Goal: Task Accomplishment & Management: Complete application form

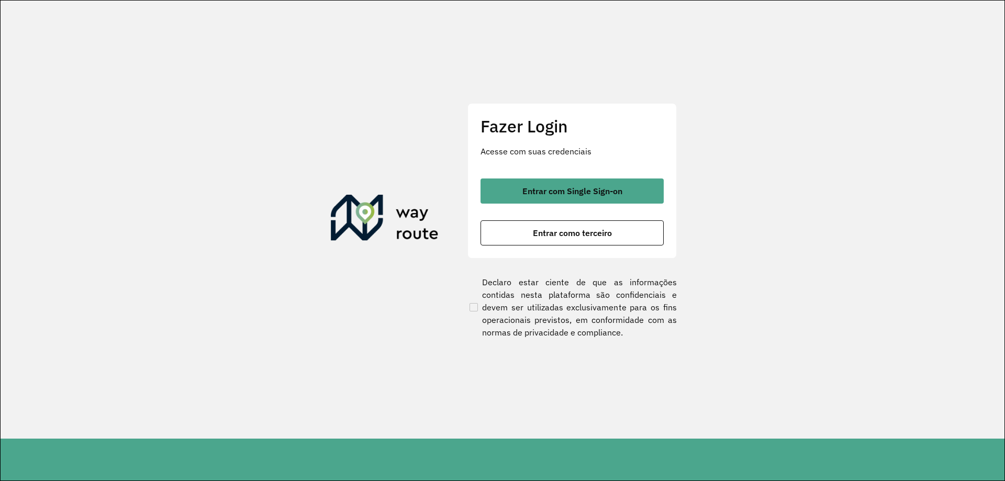
drag, startPoint x: 557, startPoint y: 197, endPoint x: 494, endPoint y: 133, distance: 89.9
click at [559, 205] on div "Entrar com Single Sign-on Entrar como terceiro" at bounding box center [571, 211] width 183 height 67
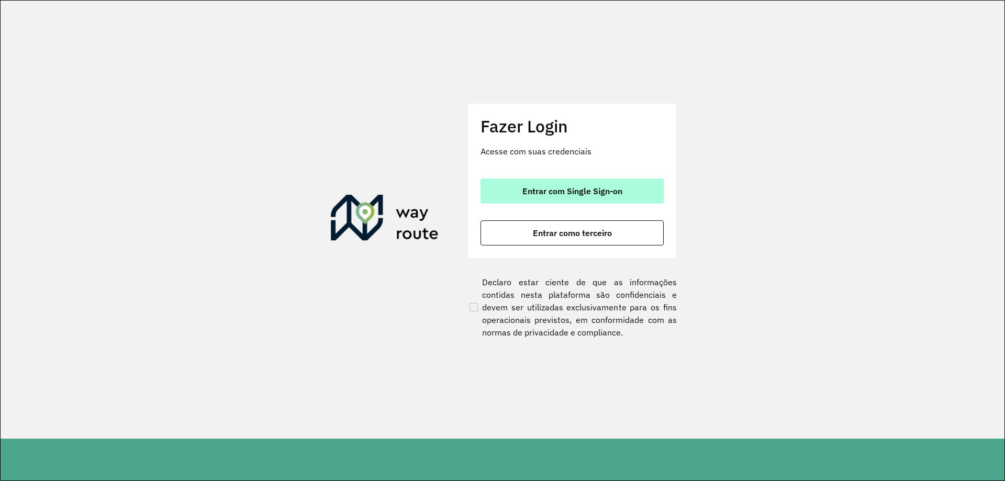
click at [539, 184] on button "Entrar com Single Sign-on" at bounding box center [571, 190] width 183 height 25
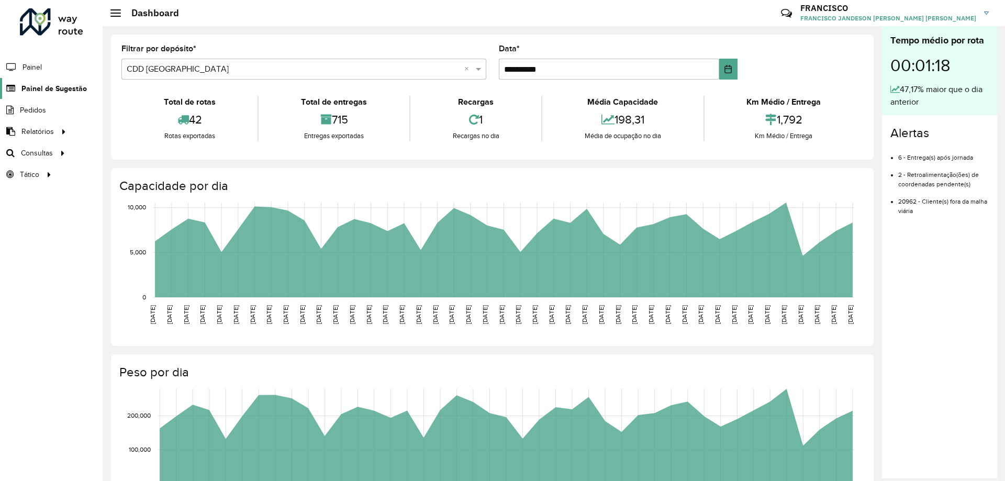
click at [76, 92] on span "Painel de Sugestão" at bounding box center [53, 88] width 65 height 11
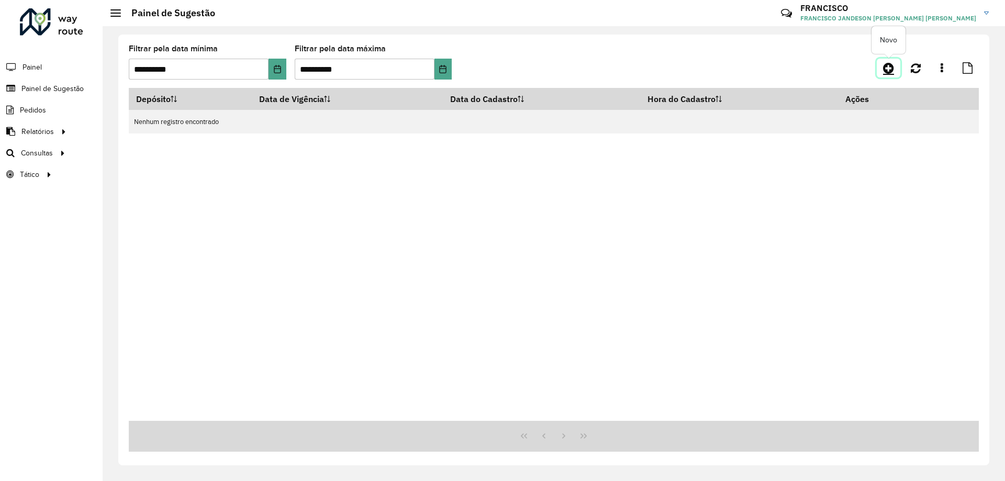
click at [891, 69] on icon at bounding box center [888, 68] width 11 height 13
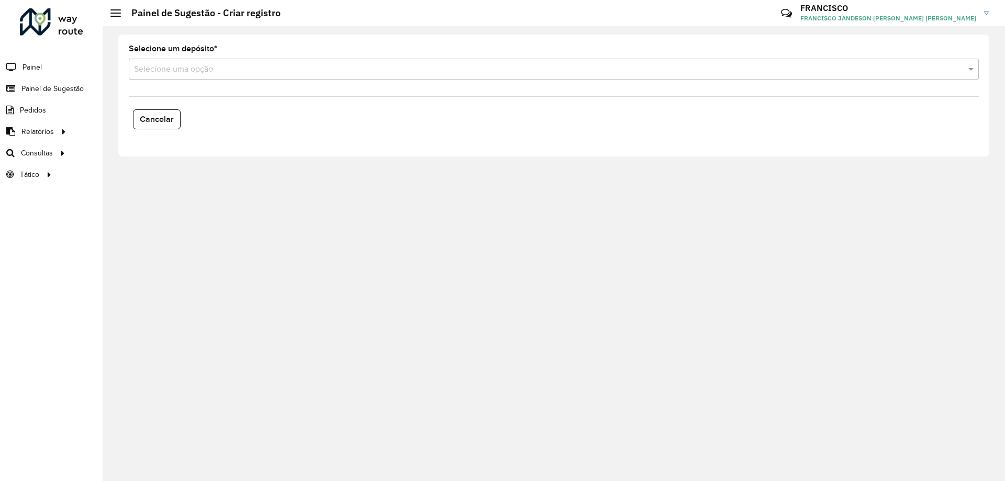
click at [335, 72] on input "text" at bounding box center [543, 69] width 819 height 13
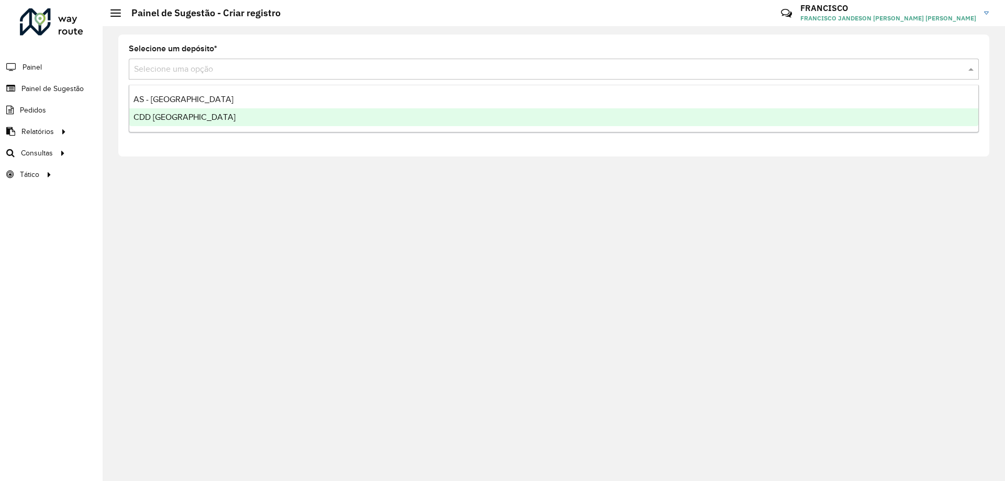
click at [189, 117] on div "CDD Fortaleza" at bounding box center [553, 117] width 849 height 18
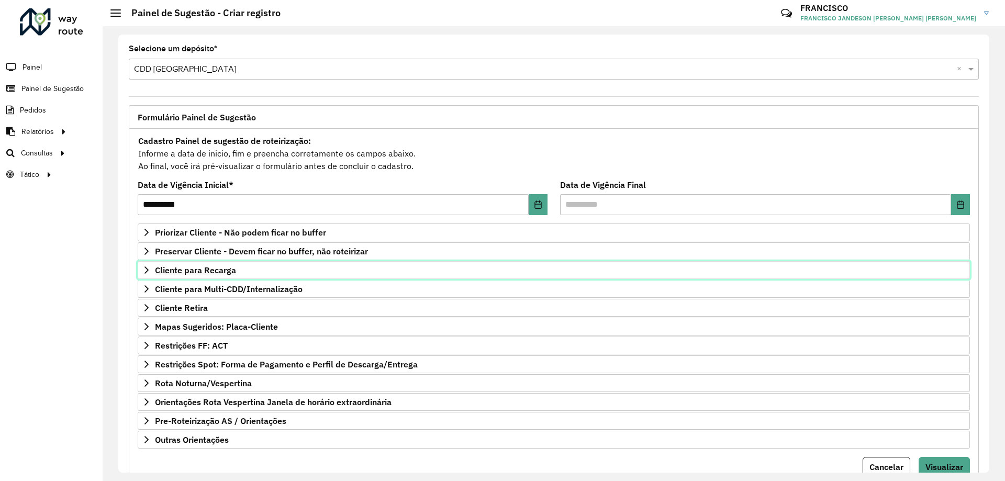
click at [211, 271] on span "Cliente para Recarga" at bounding box center [195, 270] width 81 height 8
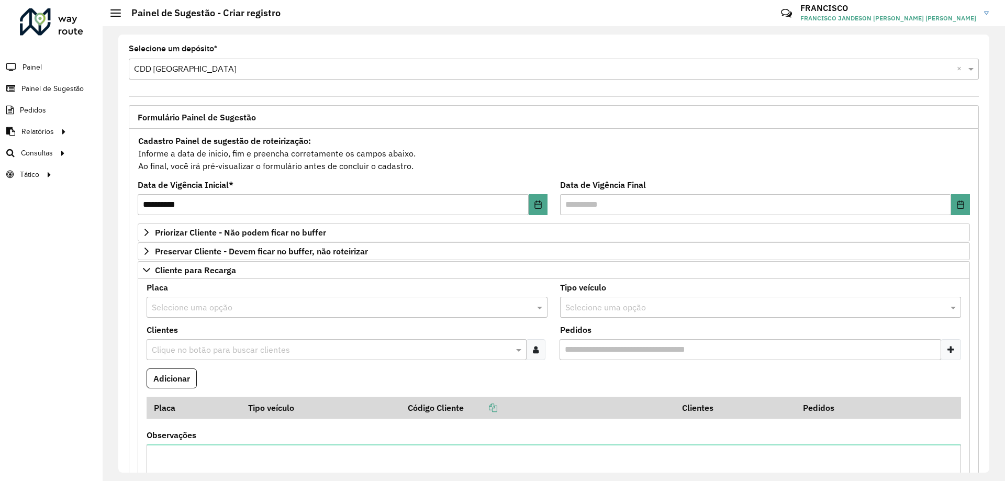
click at [207, 344] on input "text" at bounding box center [331, 350] width 364 height 13
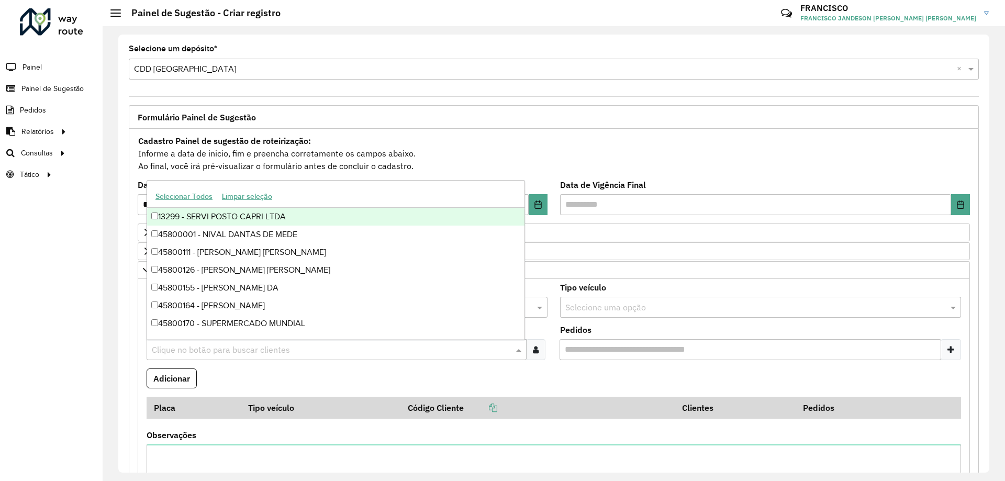
paste input "*****"
type input "*****"
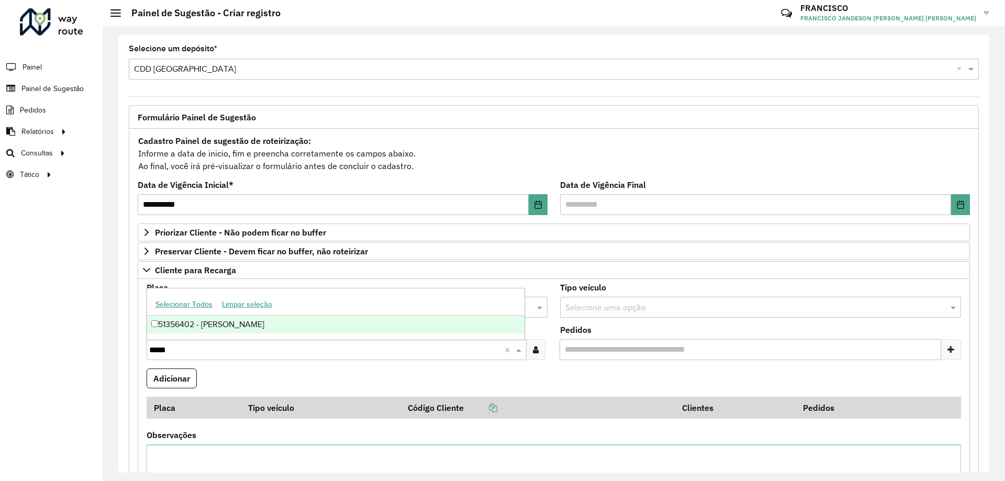
click at [227, 324] on div "51356402 - MEURYELE RODRIGUES F" at bounding box center [335, 325] width 377 height 18
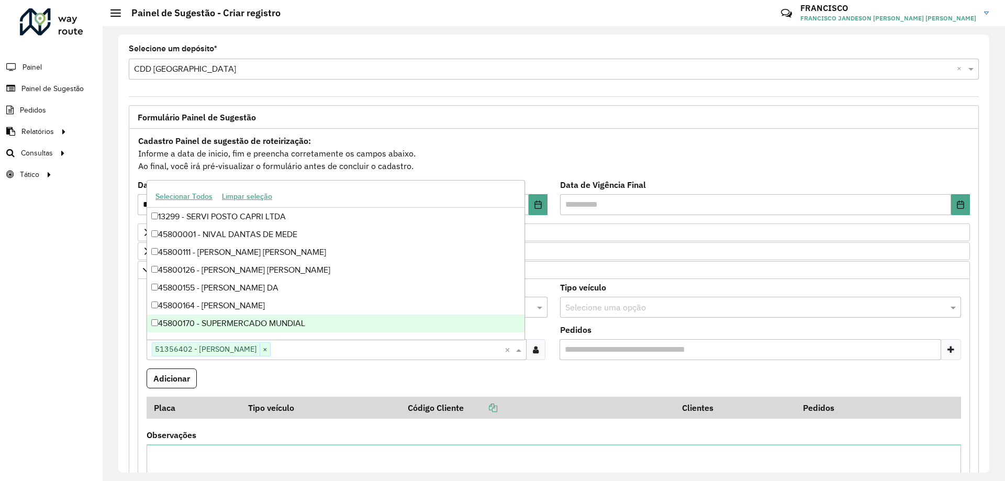
scroll to position [52, 0]
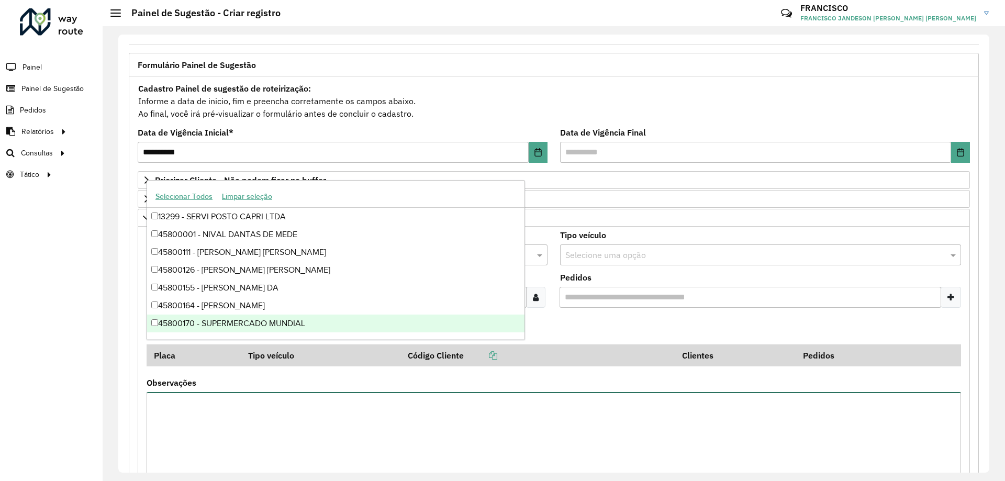
click at [270, 417] on textarea "Observações" at bounding box center [554, 436] width 814 height 88
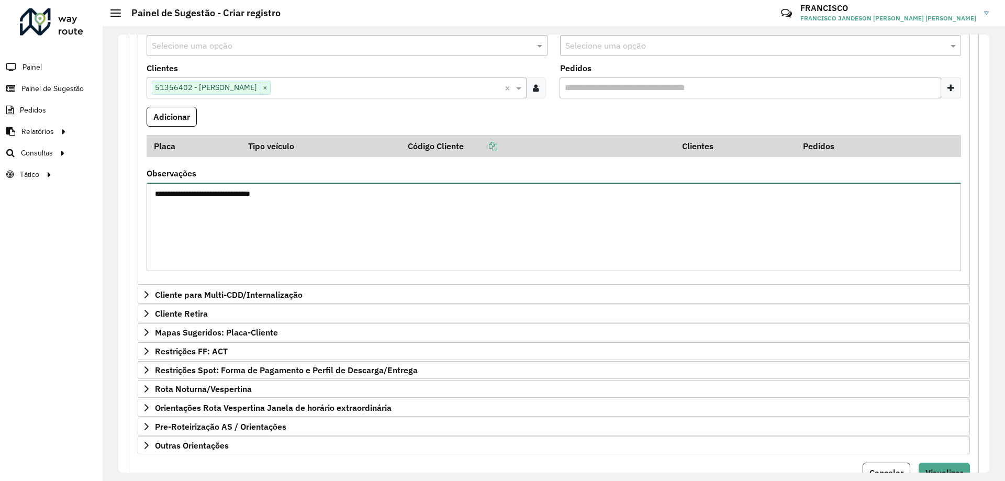
scroll to position [308, 0]
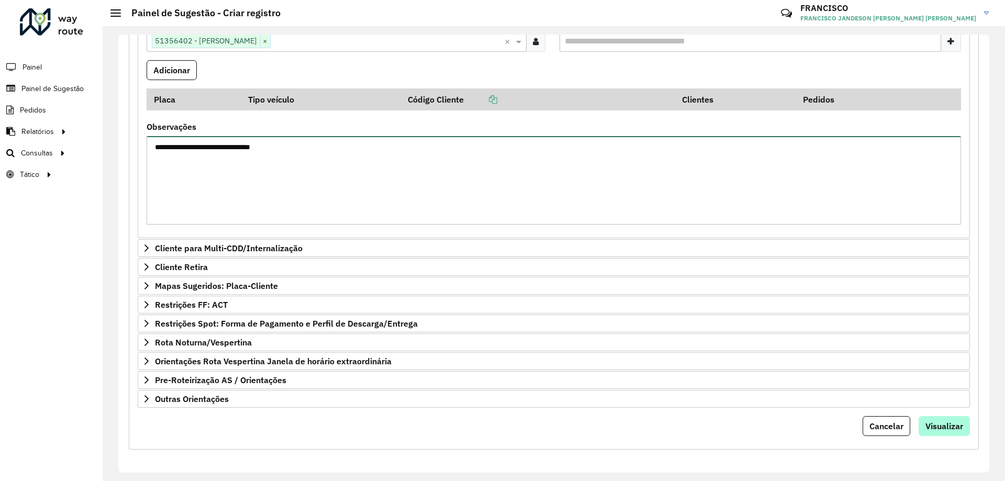
type textarea "**********"
click at [933, 431] on span "Visualizar" at bounding box center [944, 426] width 38 height 10
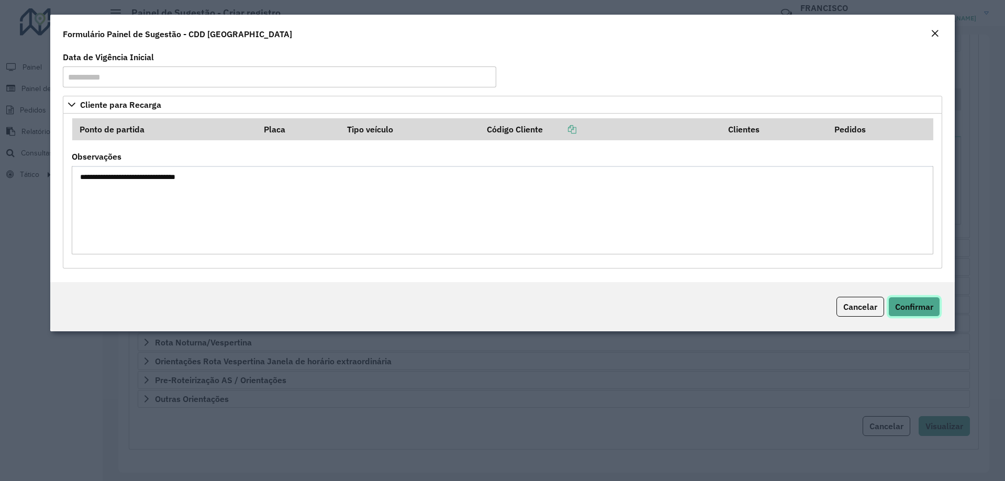
click at [913, 309] on span "Confirmar" at bounding box center [914, 306] width 38 height 10
